Goal: Task Accomplishment & Management: Manage account settings

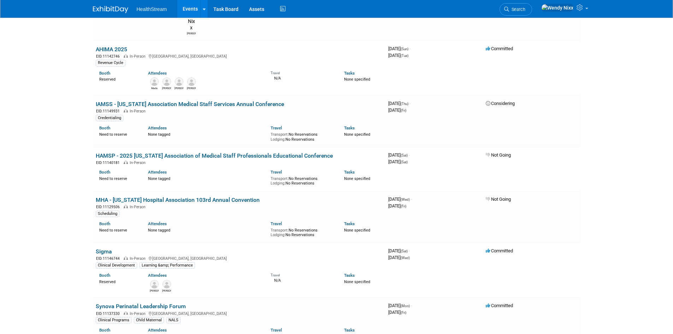
scroll to position [565, 0]
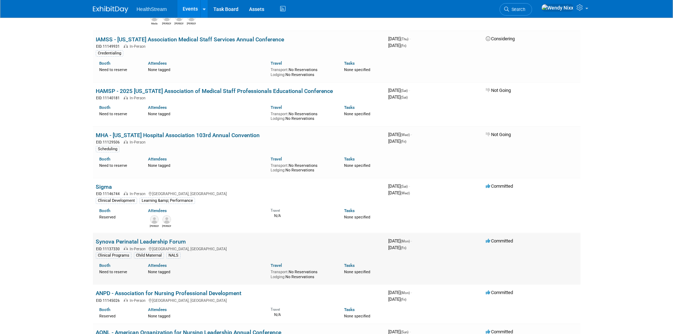
click at [151, 238] on link "Synova Perinatal Leadership Forum" at bounding box center [141, 241] width 90 height 7
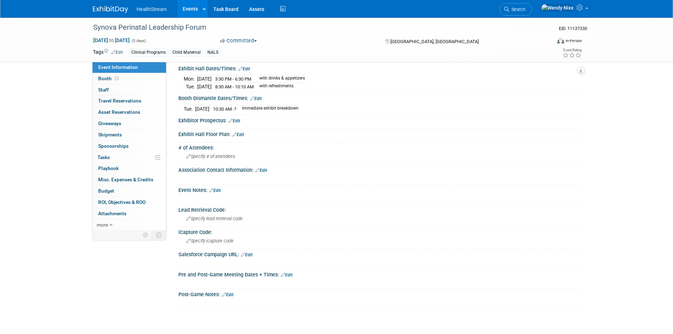
scroll to position [177, 0]
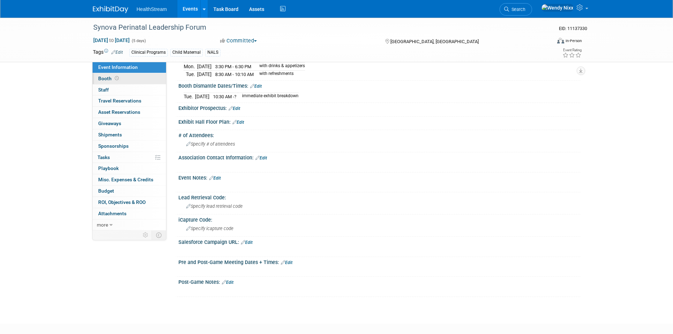
click at [104, 79] on span "Booth" at bounding box center [109, 79] width 22 height 6
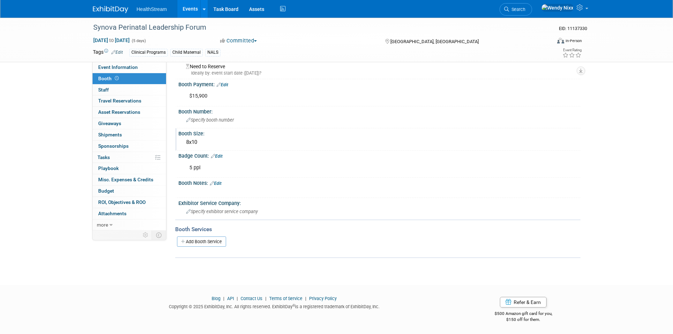
scroll to position [61, 0]
click at [227, 209] on span "Specify exhibitor service company" at bounding box center [222, 211] width 72 height 5
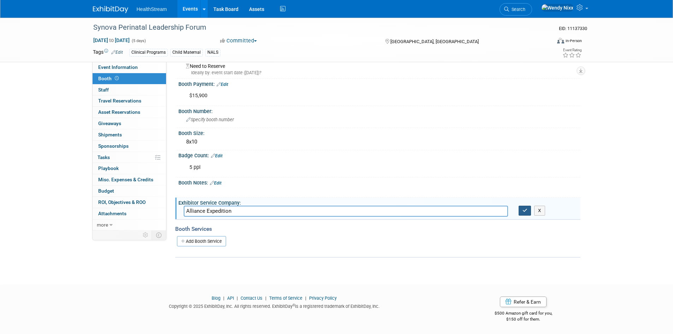
type input "Alliance Expedition"
click at [522, 212] on button "button" at bounding box center [525, 211] width 13 height 10
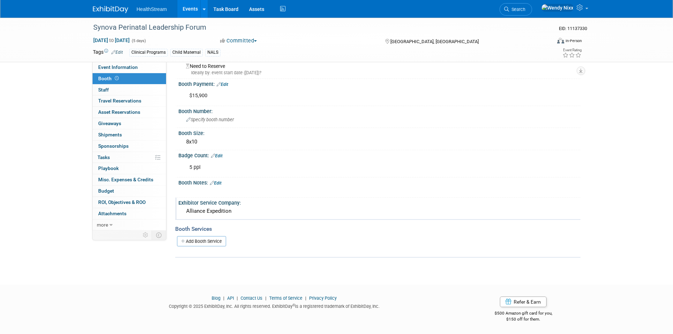
click at [228, 203] on div "Exhibitor Service Company:" at bounding box center [379, 202] width 402 height 9
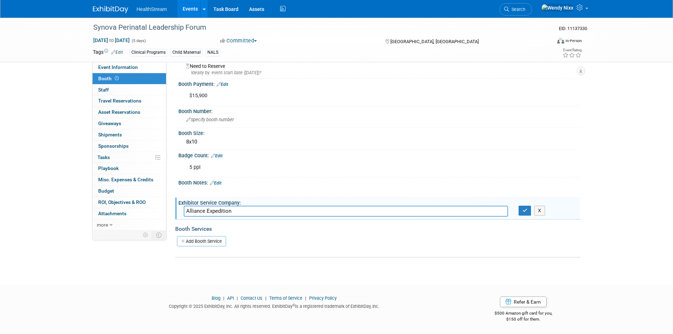
click at [243, 209] on input "Alliance Expedition" at bounding box center [346, 211] width 324 height 11
paste input "To place an order or discuss your specific requirements, please don't hesitate …"
type input "Alliance Expedition To place an order or discuss your specific requirements, pl…"
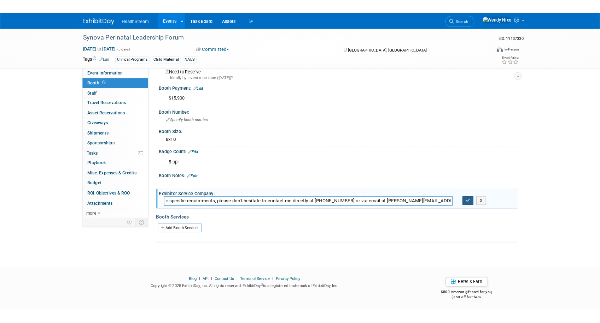
scroll to position [0, 0]
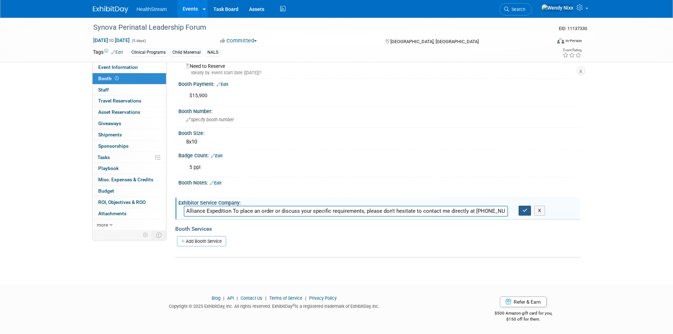
click at [524, 210] on icon "button" at bounding box center [525, 210] width 5 height 5
